Goal: Browse casually

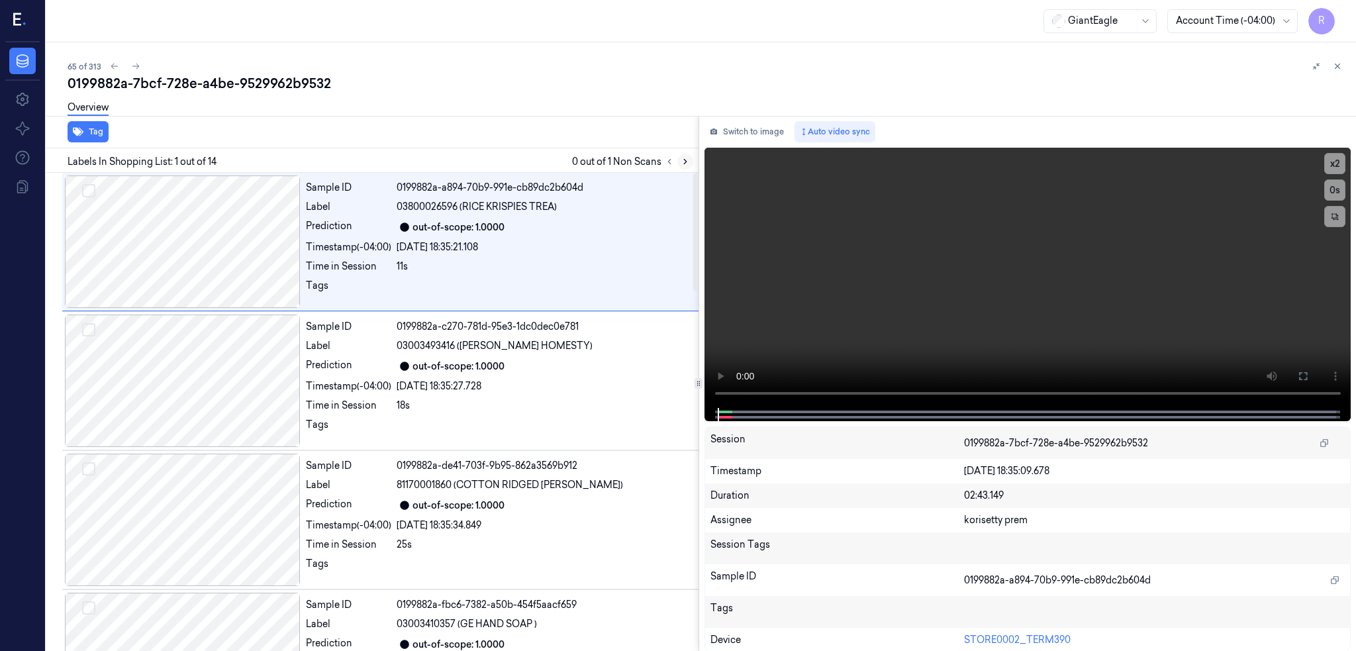
click at [690, 163] on icon at bounding box center [685, 161] width 9 height 9
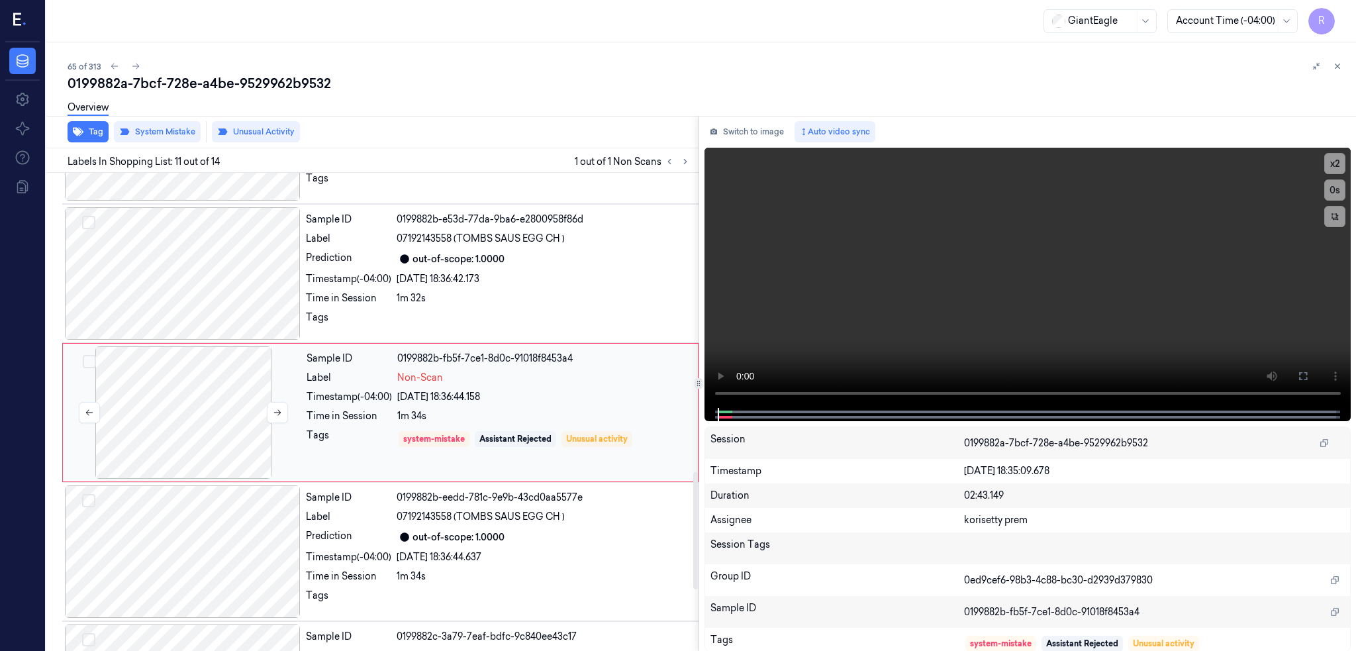
scroll to position [1221, 0]
click at [208, 401] on div at bounding box center [184, 412] width 236 height 132
click at [242, 266] on div at bounding box center [183, 273] width 236 height 132
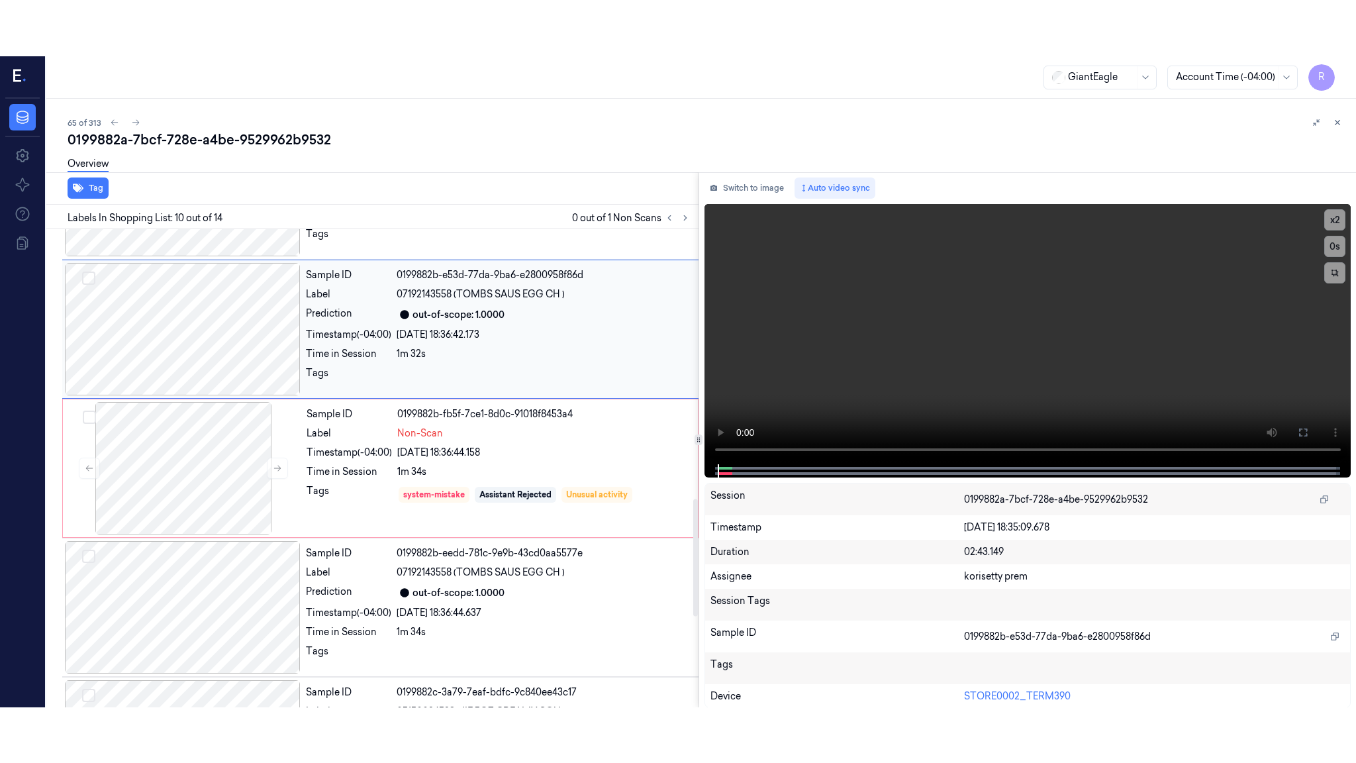
scroll to position [1082, 0]
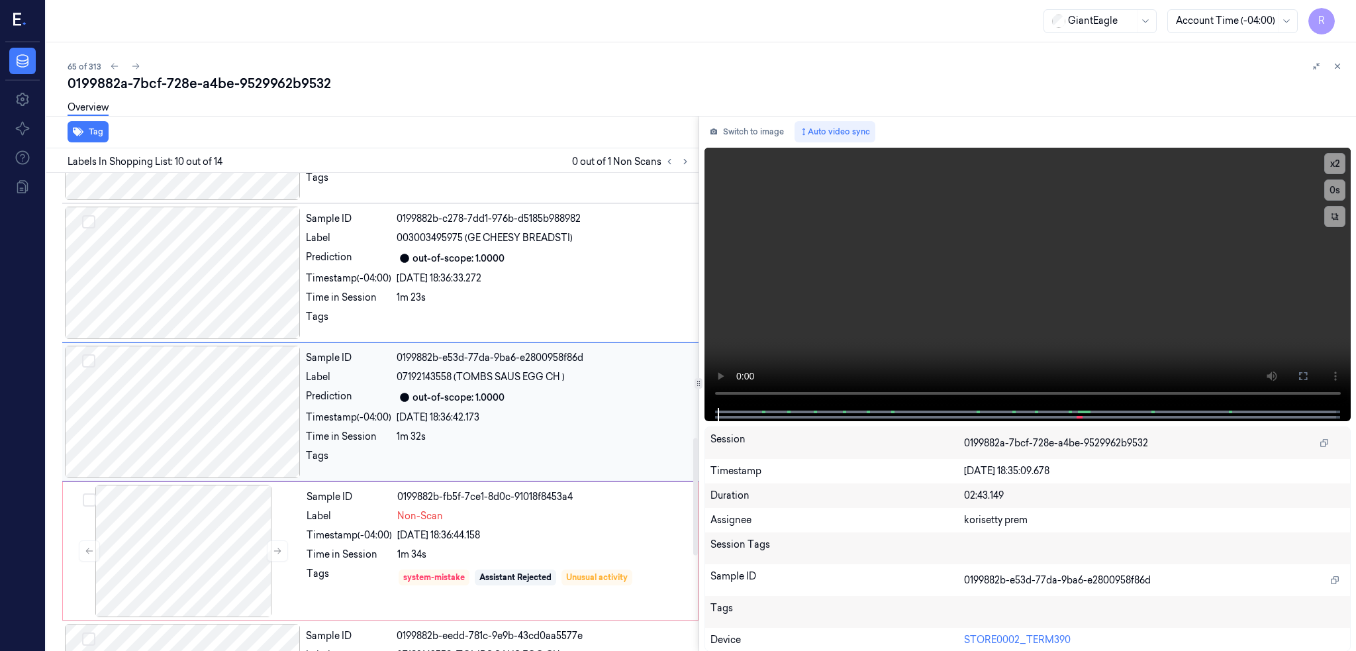
click at [223, 418] on div at bounding box center [183, 412] width 236 height 132
click at [1314, 366] on button at bounding box center [1303, 376] width 21 height 21
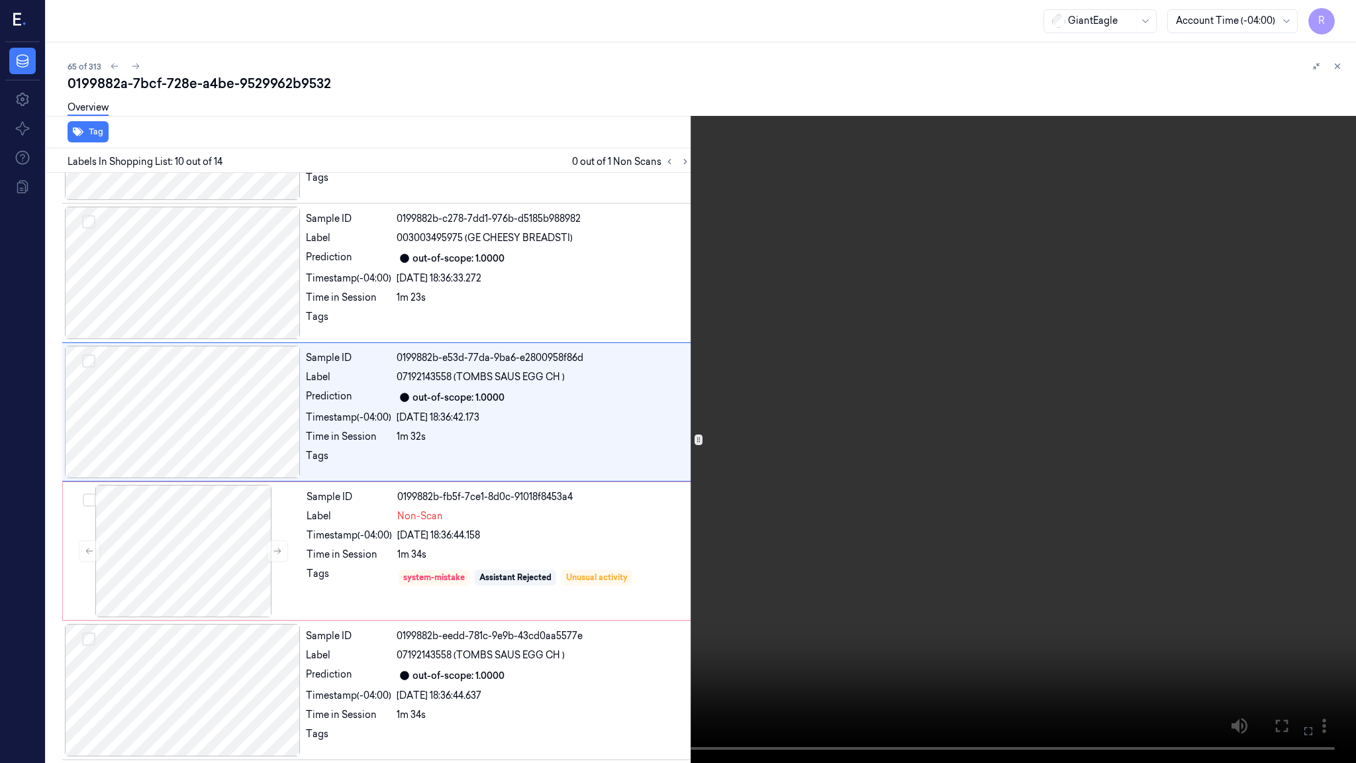
click at [789, 308] on video at bounding box center [678, 381] width 1356 height 763
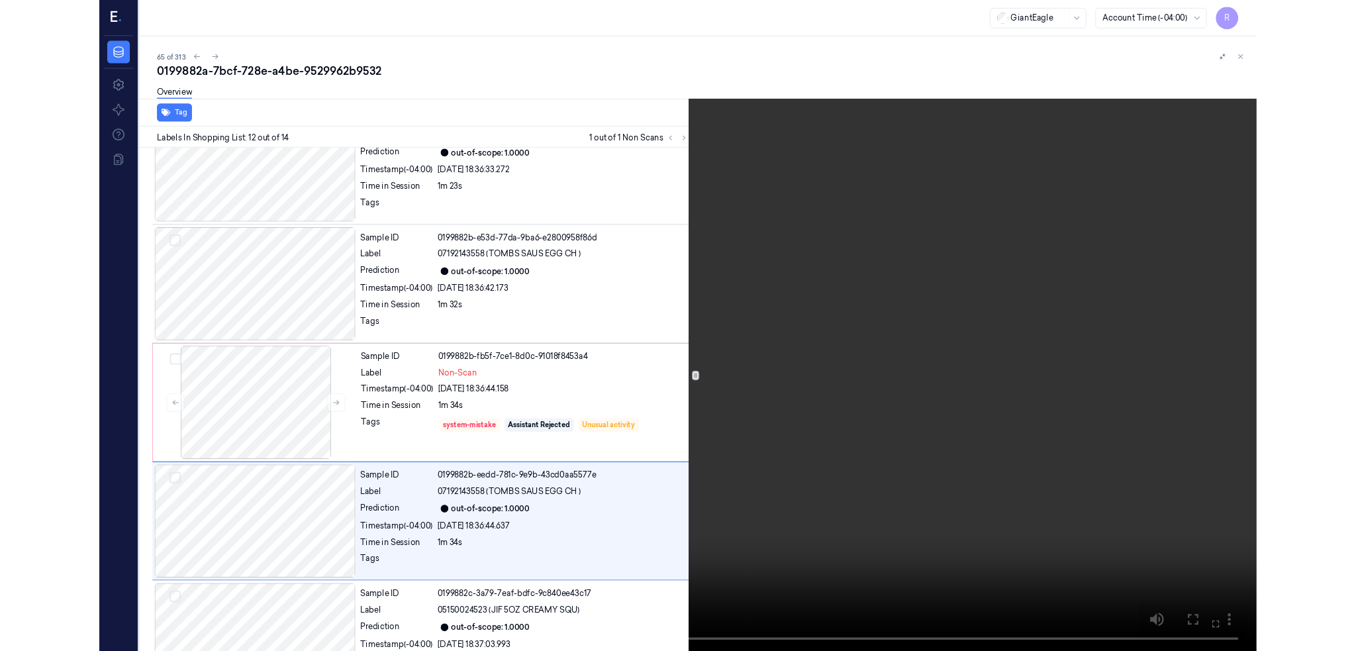
scroll to position [1304, 0]
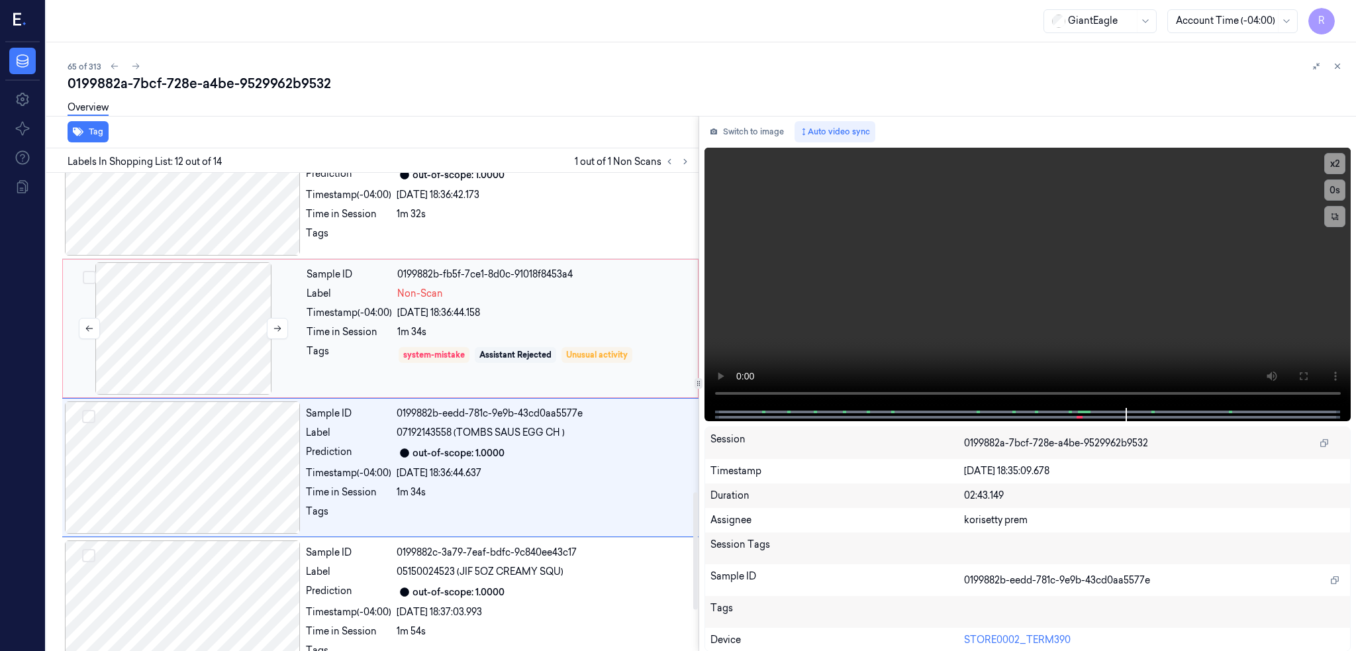
click at [227, 342] on div at bounding box center [184, 328] width 236 height 132
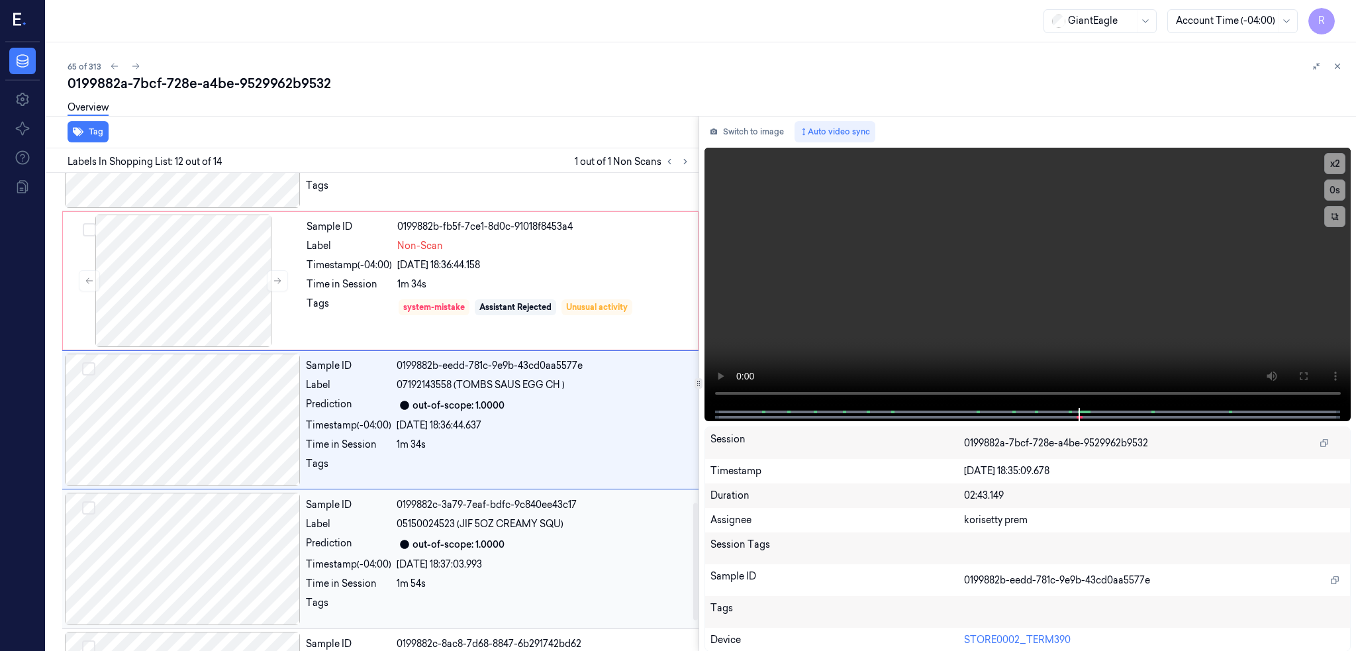
scroll to position [1360, 0]
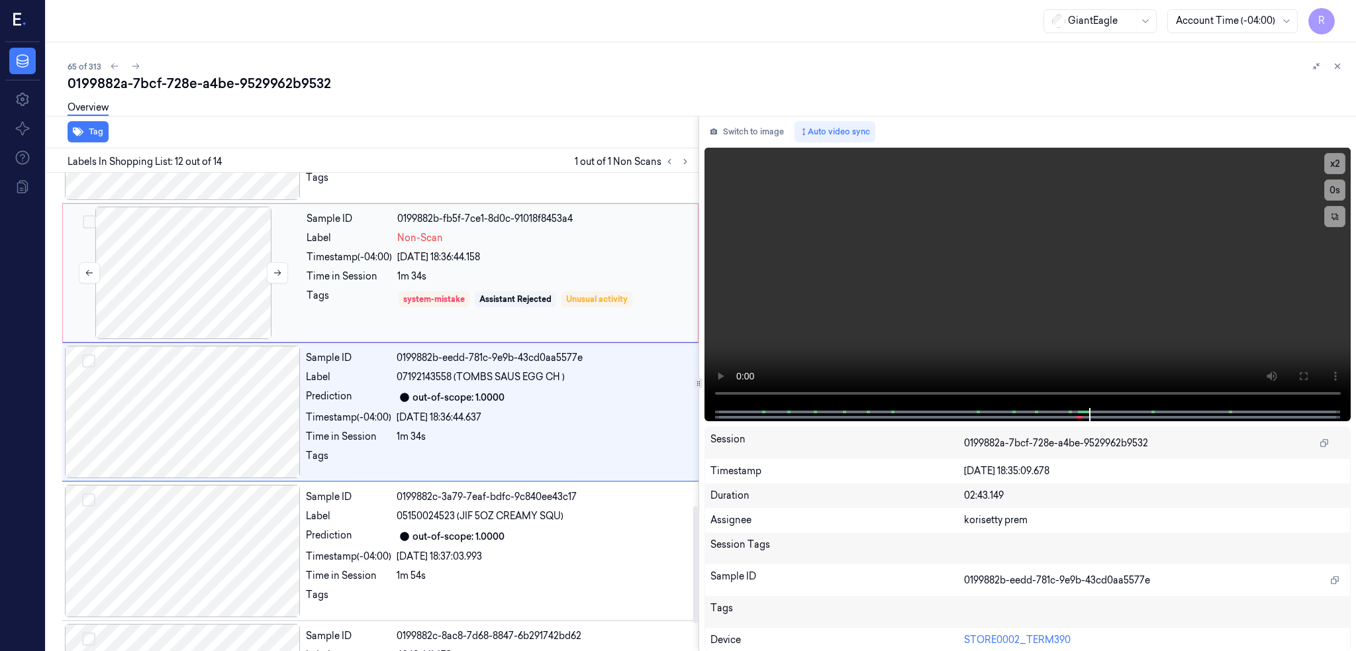
click at [203, 308] on div at bounding box center [184, 273] width 236 height 132
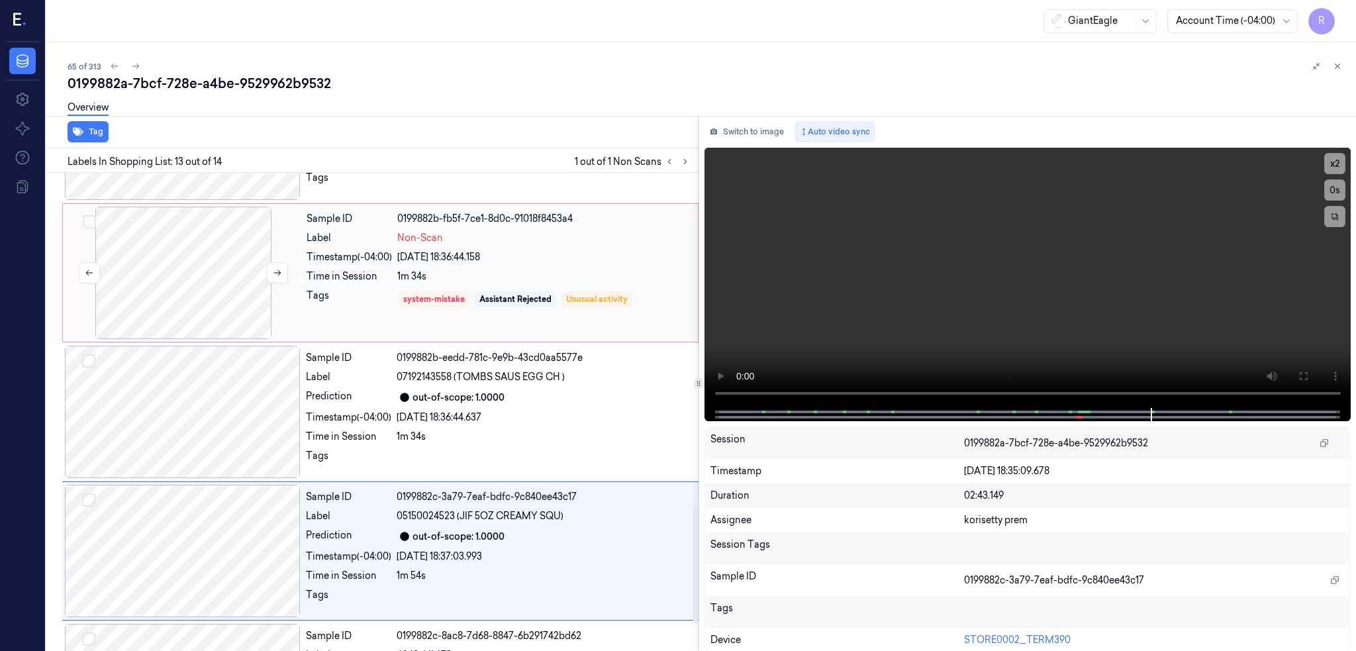
scroll to position [1474, 0]
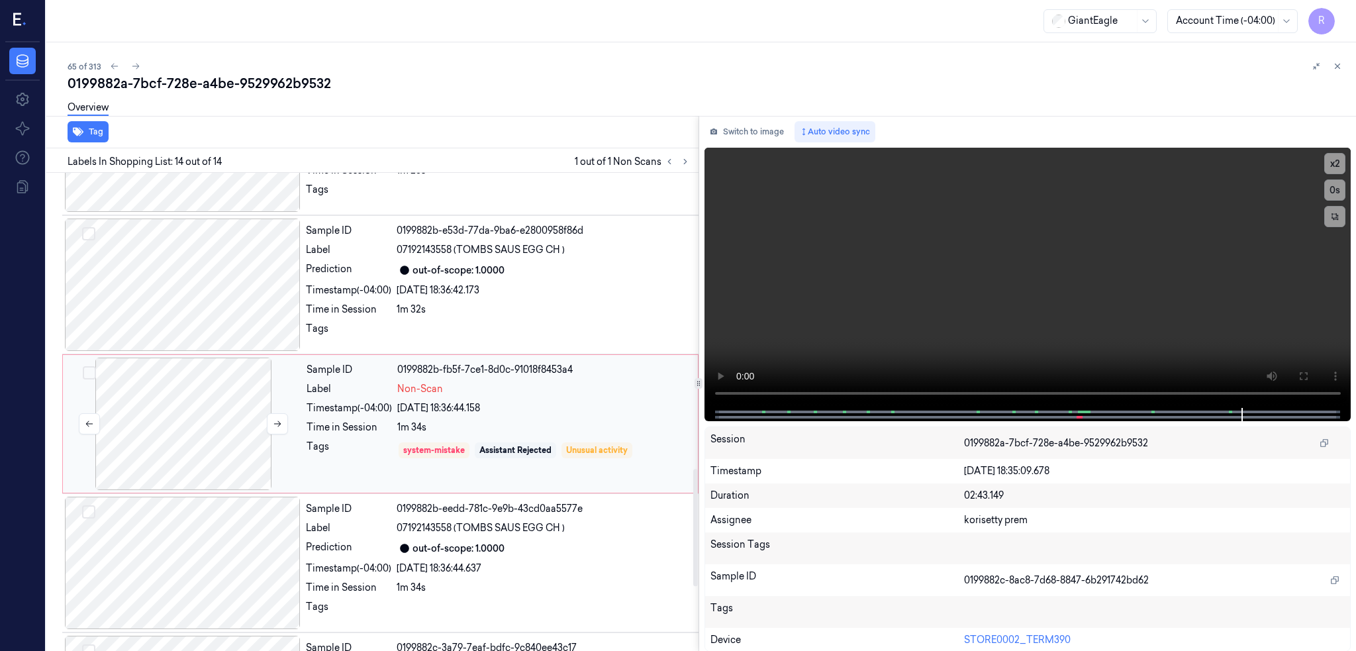
click at [241, 402] on div at bounding box center [184, 424] width 236 height 132
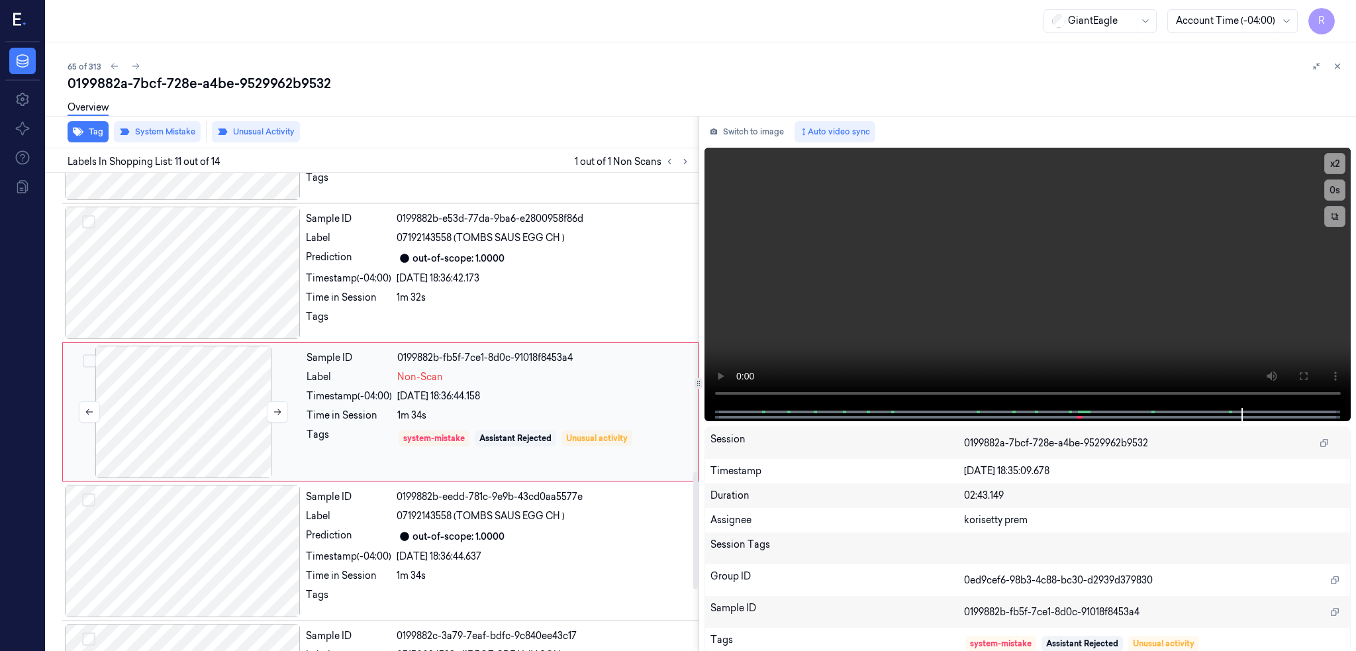
click at [241, 402] on div at bounding box center [184, 412] width 236 height 132
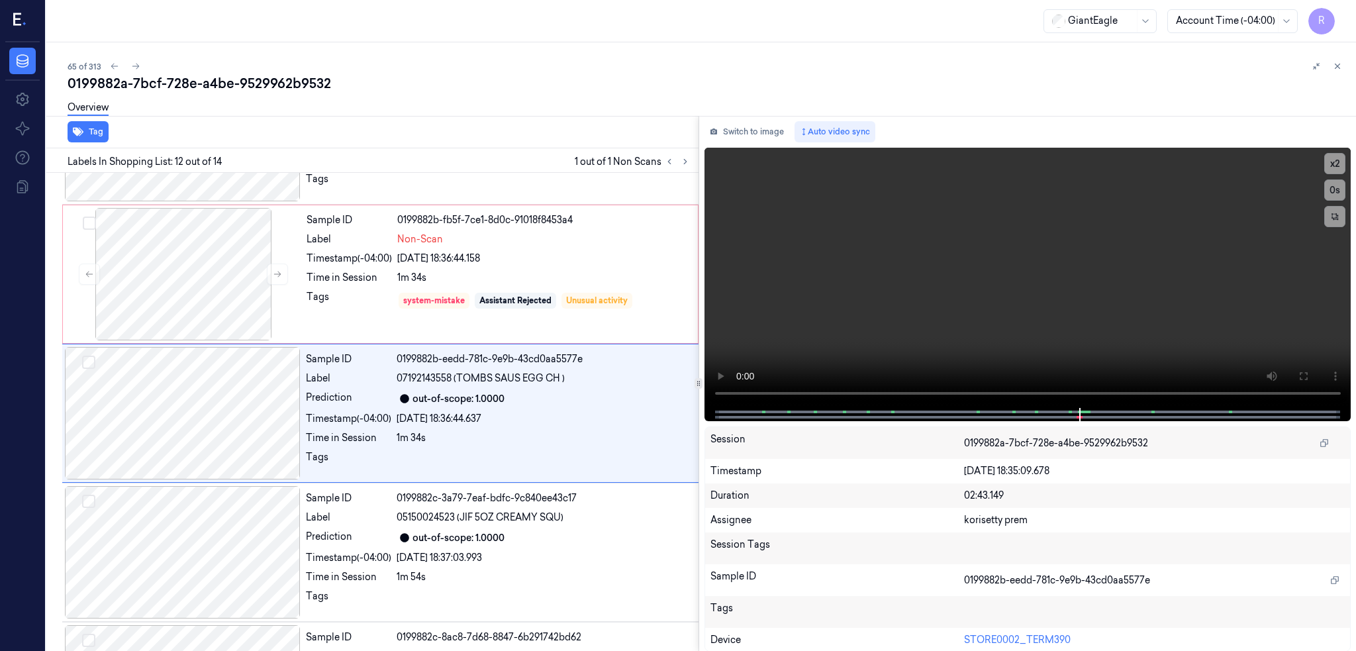
scroll to position [1360, 0]
